Goal: Information Seeking & Learning: Learn about a topic

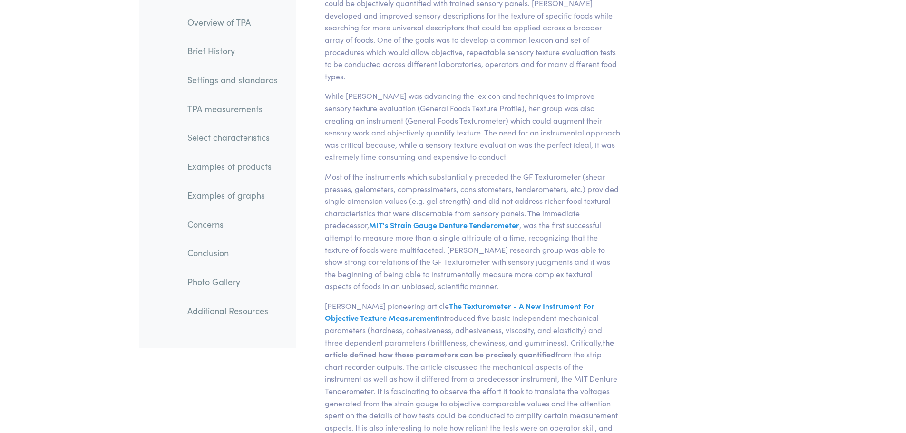
scroll to position [856, 0]
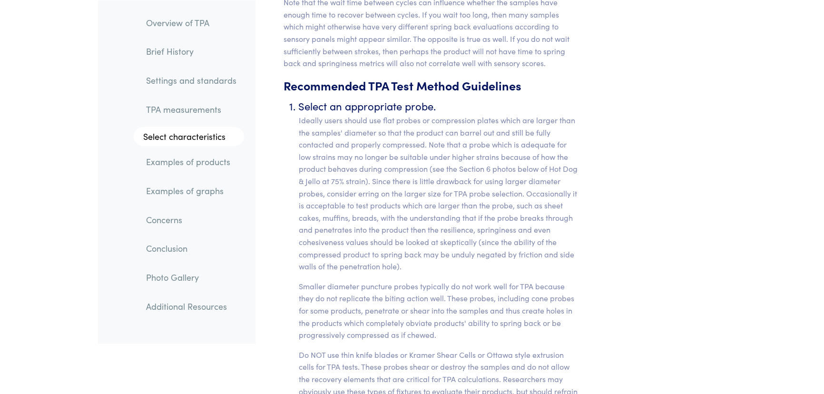
scroll to position [3899, 0]
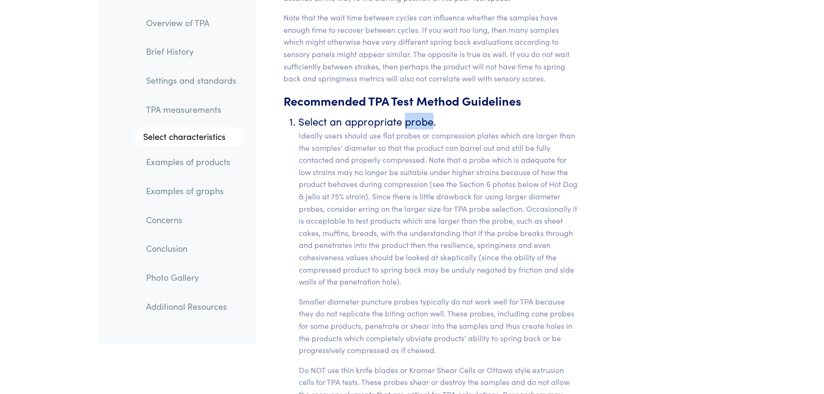
drag, startPoint x: 432, startPoint y: 108, endPoint x: 402, endPoint y: 111, distance: 29.6
click at [404, 113] on li "Select an appropriate probe. Ideally users should use flat probes or compressio…" at bounding box center [439, 269] width 281 height 312
copy li "probe"
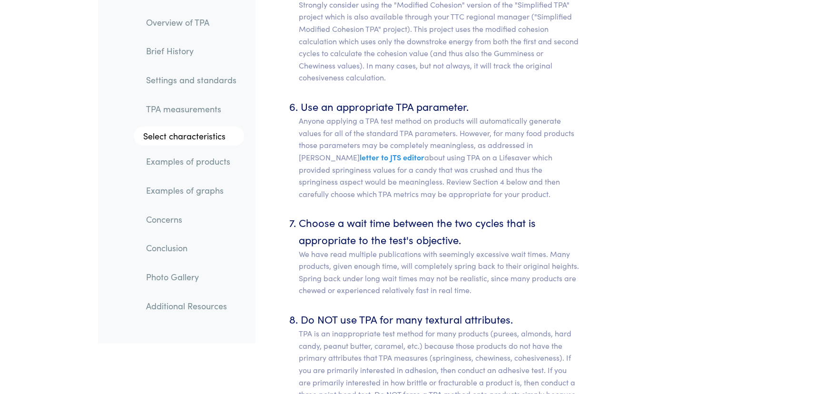
scroll to position [4789, 0]
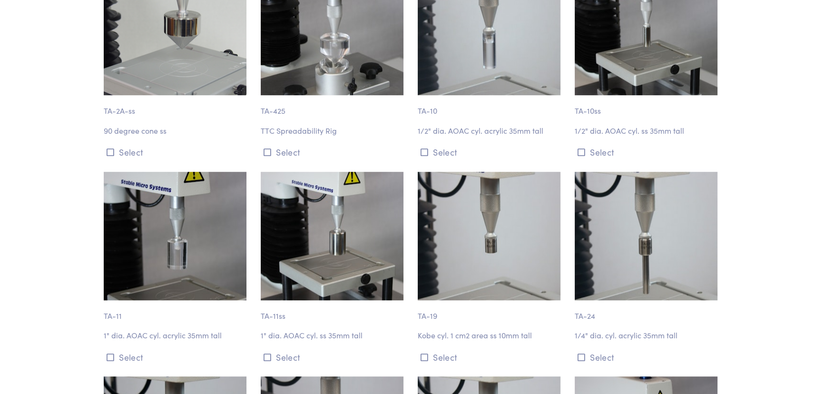
scroll to position [1080, 0]
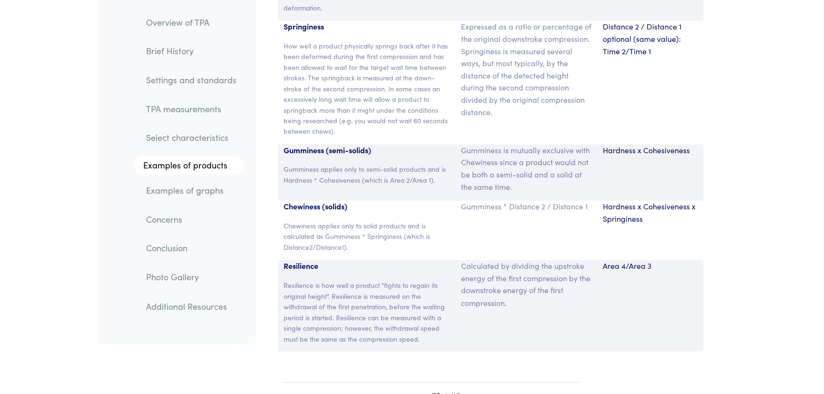
scroll to position [6143, 0]
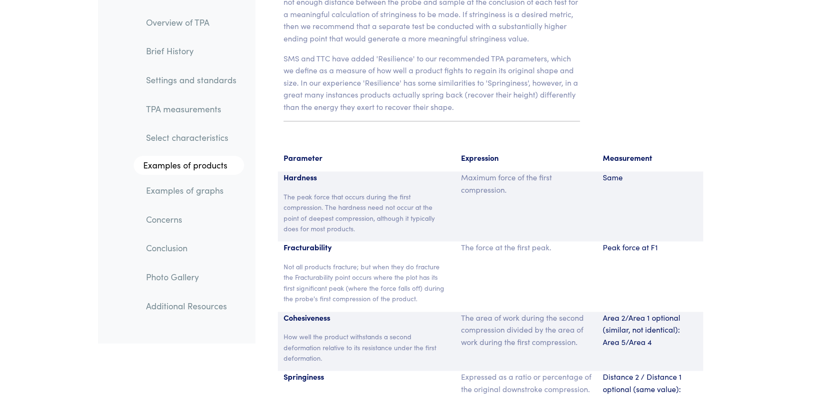
drag, startPoint x: 825, startPoint y: 19, endPoint x: 819, endPoint y: 128, distance: 109.5
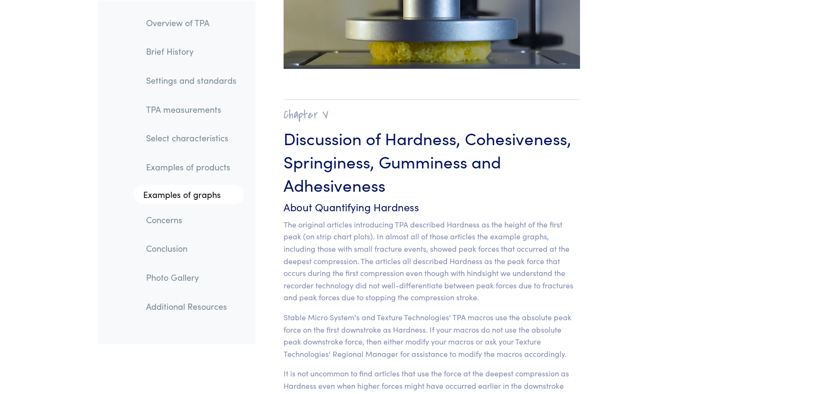
scroll to position [7312, 0]
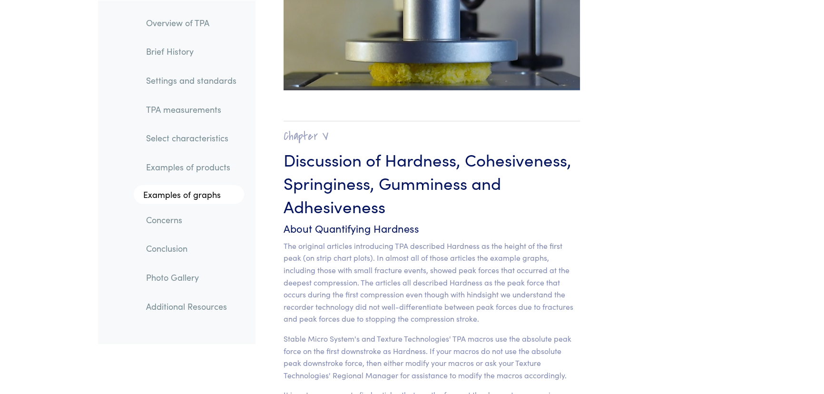
click at [151, 118] on link "TPA measurements" at bounding box center [191, 109] width 106 height 22
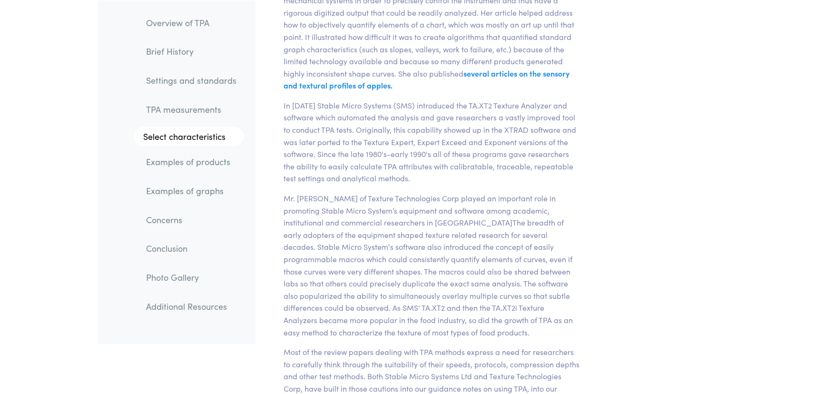
scroll to position [2771, 0]
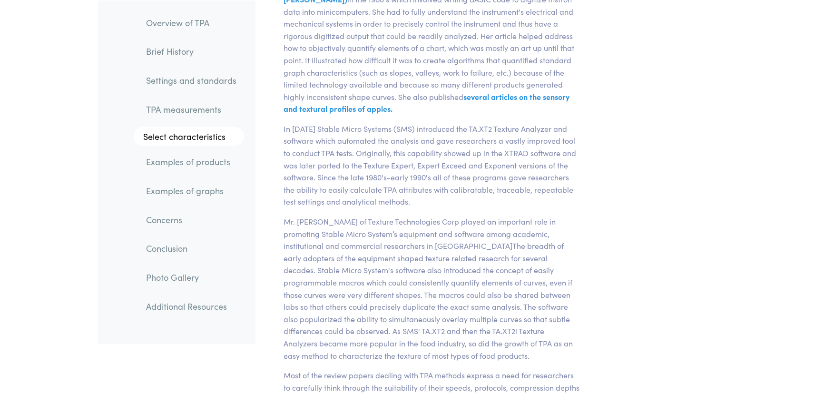
click at [680, 173] on section "Enjoy this guide? Share it!" at bounding box center [666, 391] width 104 height 6241
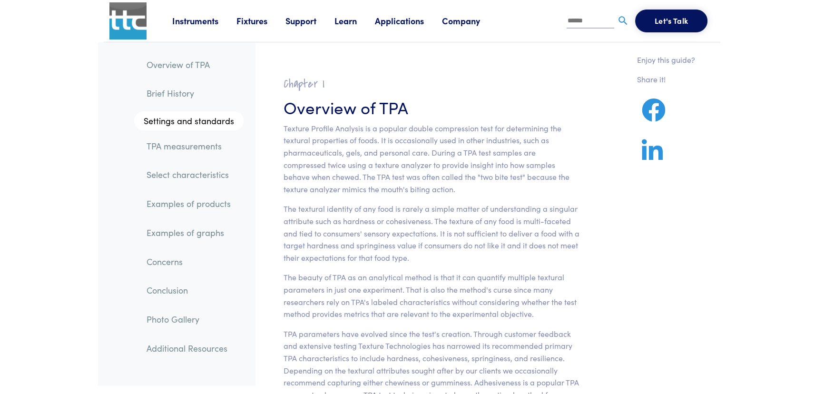
scroll to position [713, 0]
